Goal: Task Accomplishment & Management: Manage account settings

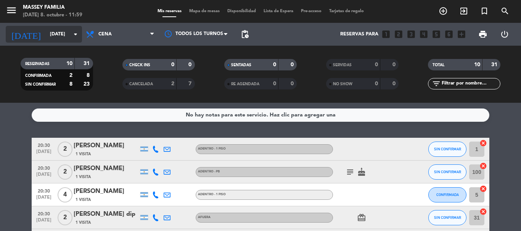
click at [74, 34] on icon "arrow_drop_down" at bounding box center [75, 34] width 9 height 9
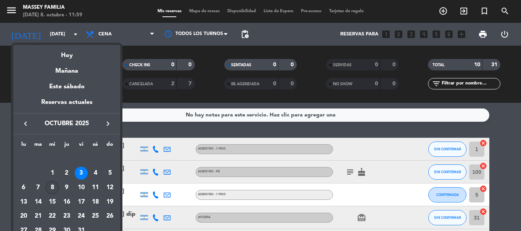
click at [51, 186] on div "8" at bounding box center [52, 187] width 13 height 13
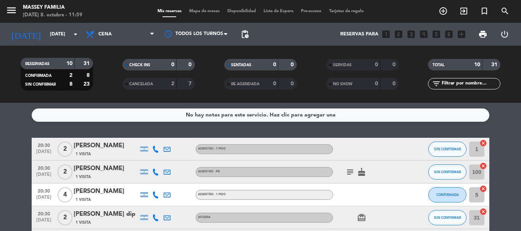
type input "[DATE]"
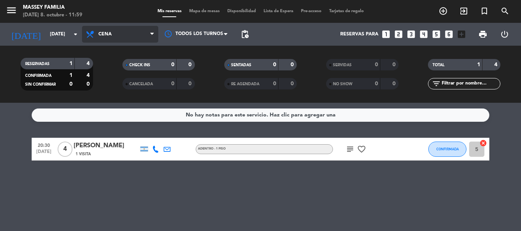
click at [154, 32] on icon at bounding box center [151, 34] width 3 height 6
click at [110, 69] on div "menu [PERSON_NAME] FAMILIA [DATE] 8. octubre - 11:59 Mis reservas Mapa de mesas…" at bounding box center [260, 51] width 521 height 103
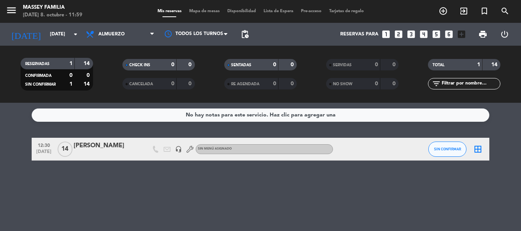
click at [477, 151] on icon "border_all" at bounding box center [477, 149] width 9 height 9
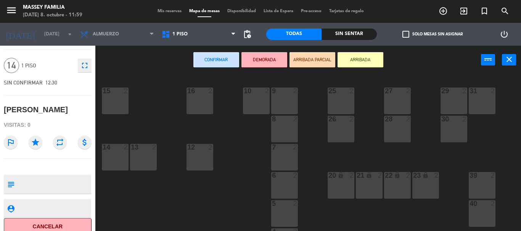
scroll to position [27, 0]
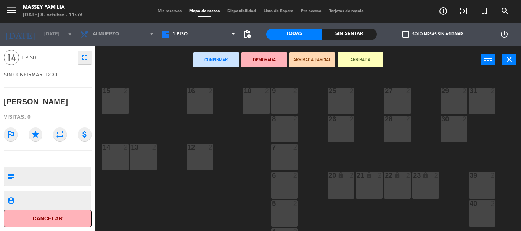
click at [153, 112] on div "9 2 10 2 15 2 16 2 25 2 27 2 29 2 31 2 8 2 26 2 28 2 30 2 7 2 12 2 13 2 14 2 6 …" at bounding box center [311, 152] width 420 height 157
click at [167, 196] on div "9 2 10 2 15 2 16 2 25 2 27 2 29 2 31 2 8 2 26 2 28 2 30 2 7 2 12 2 13 2 14 2 6 …" at bounding box center [311, 152] width 420 height 157
click at [13, 13] on icon "menu" at bounding box center [11, 10] width 11 height 11
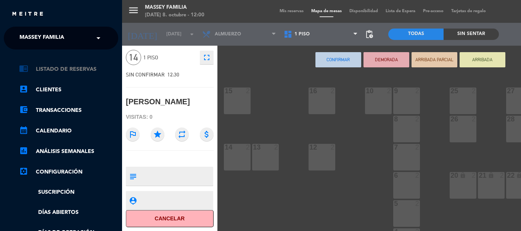
click at [74, 70] on link "chrome_reader_mode Listado de Reservas" at bounding box center [68, 69] width 99 height 9
